Goal: Find specific page/section: Find specific page/section

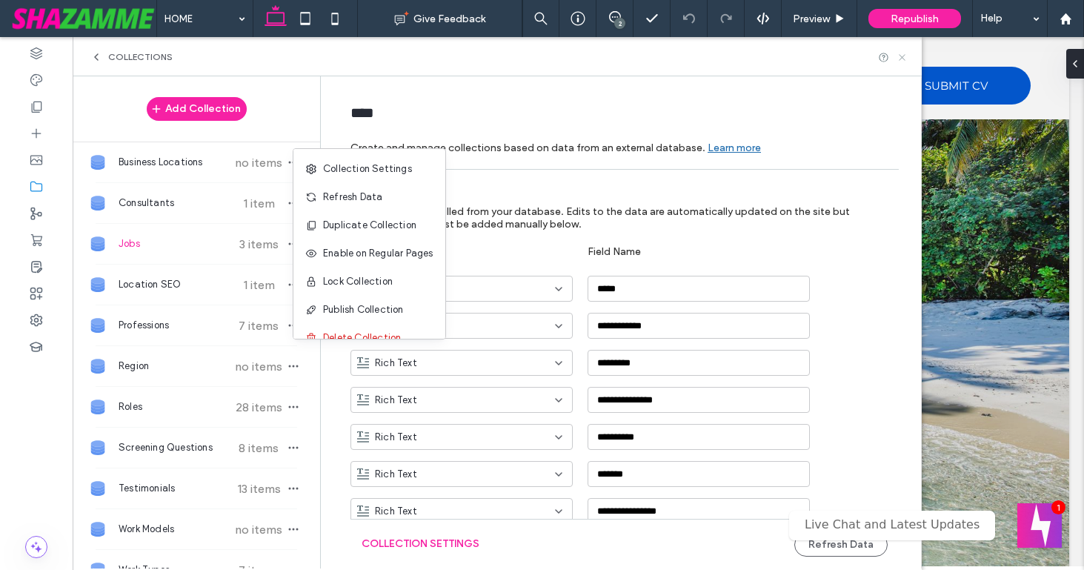
click at [903, 56] on use at bounding box center [902, 57] width 6 height 6
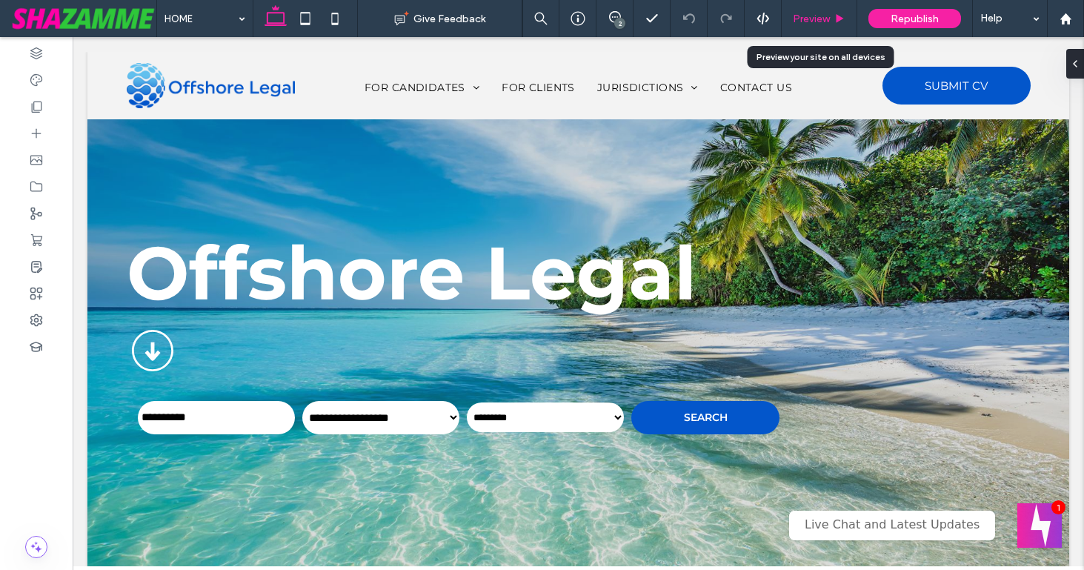
click at [807, 14] on span "Preview" at bounding box center [811, 19] width 37 height 13
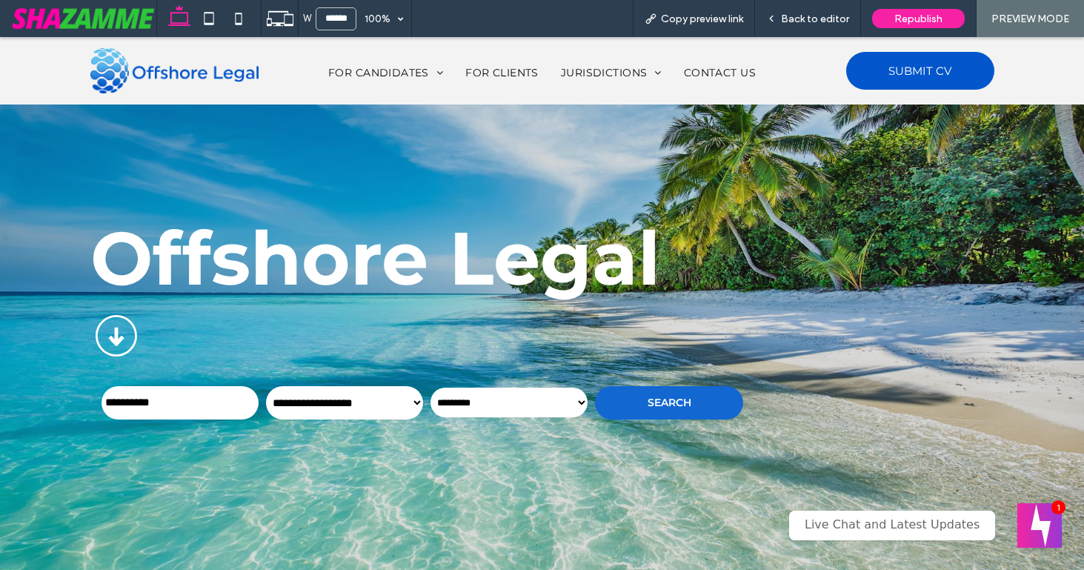
click at [643, 399] on button "SEARCH" at bounding box center [669, 402] width 148 height 33
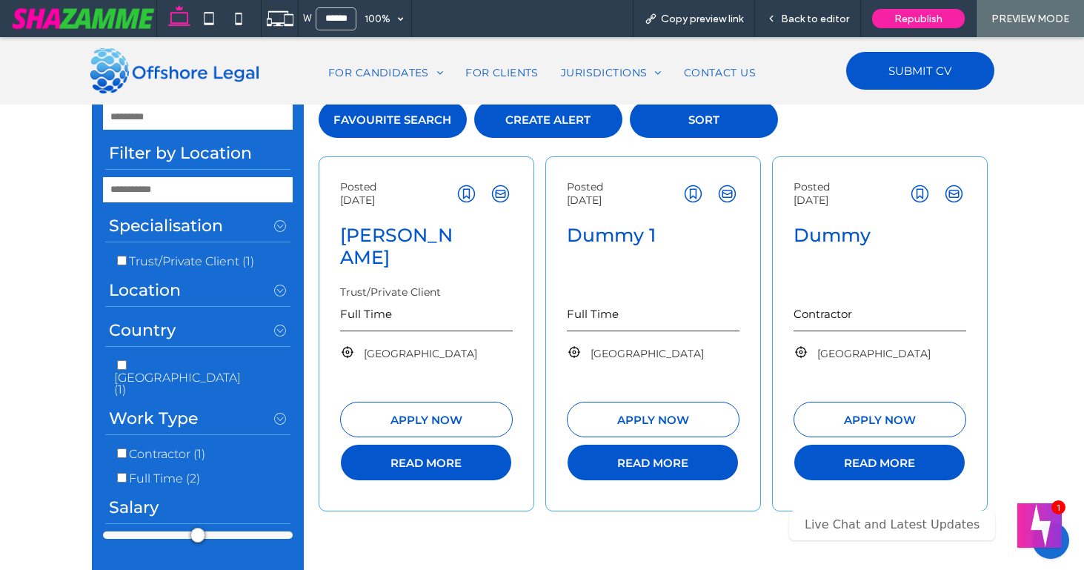
scroll to position [411, 0]
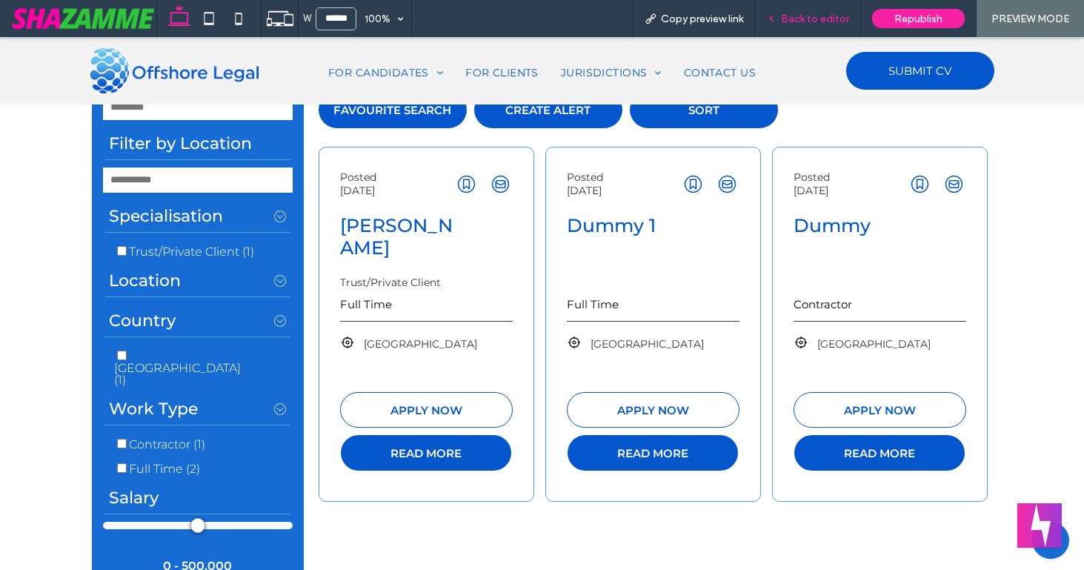
click at [790, 19] on span "Back to editor" at bounding box center [815, 19] width 68 height 13
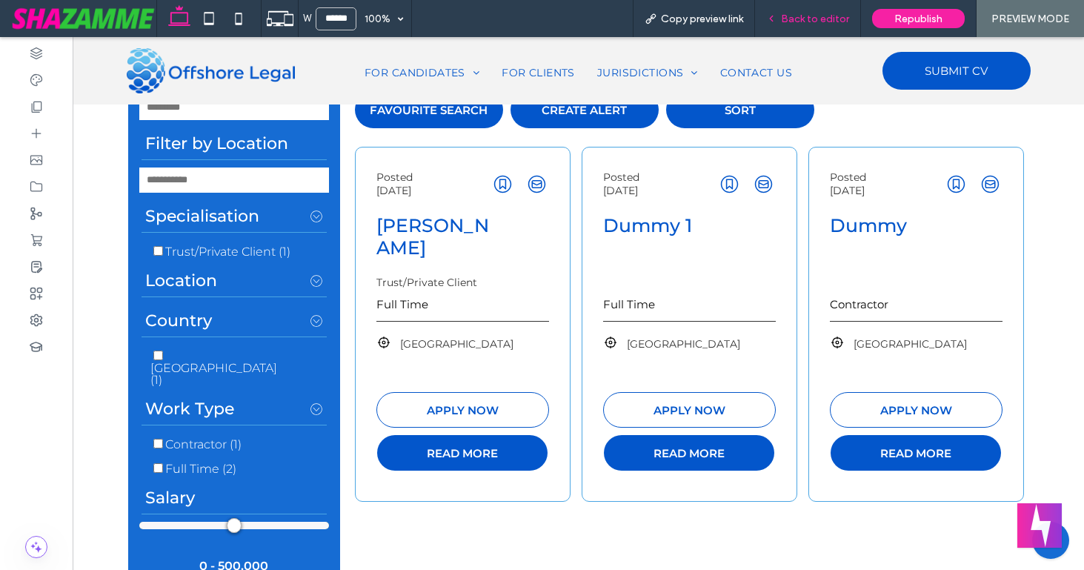
click at [790, 19] on span "Back to editor" at bounding box center [815, 19] width 68 height 13
click at [819, 44] on div "FOR CANDIDATES SUBMIT YOUR CV FOR CLIENTS JURISDICTIONS [GEOGRAPHIC_DATA] [GEOG…" at bounding box center [578, 70] width 963 height 67
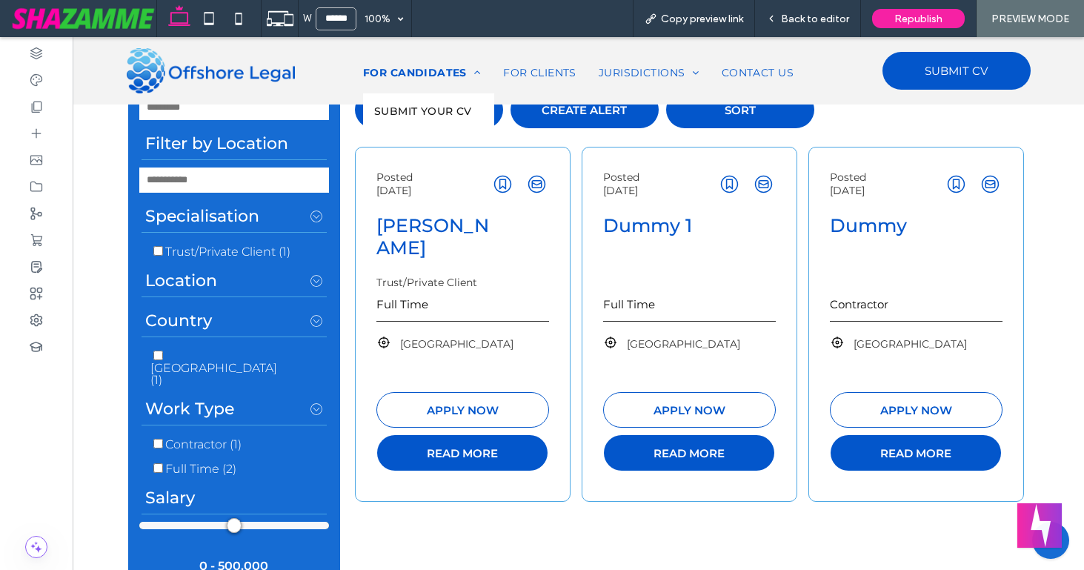
click at [419, 76] on span "FOR CANDIDATES" at bounding box center [422, 72] width 118 height 13
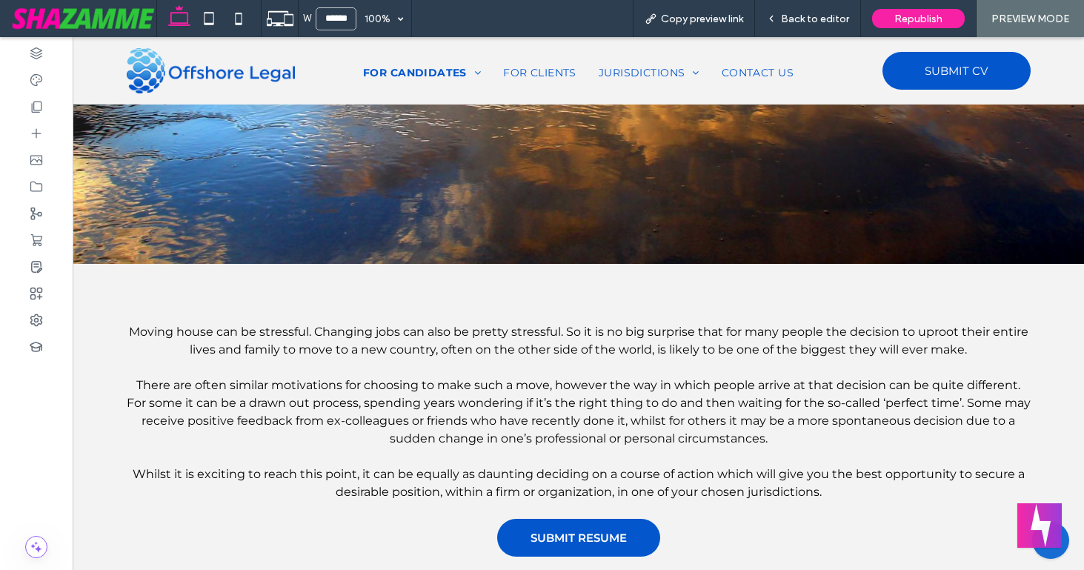
scroll to position [336, 0]
click at [807, 19] on span "Back to editor" at bounding box center [815, 19] width 68 height 13
